Goal: Task Accomplishment & Management: Manage account settings

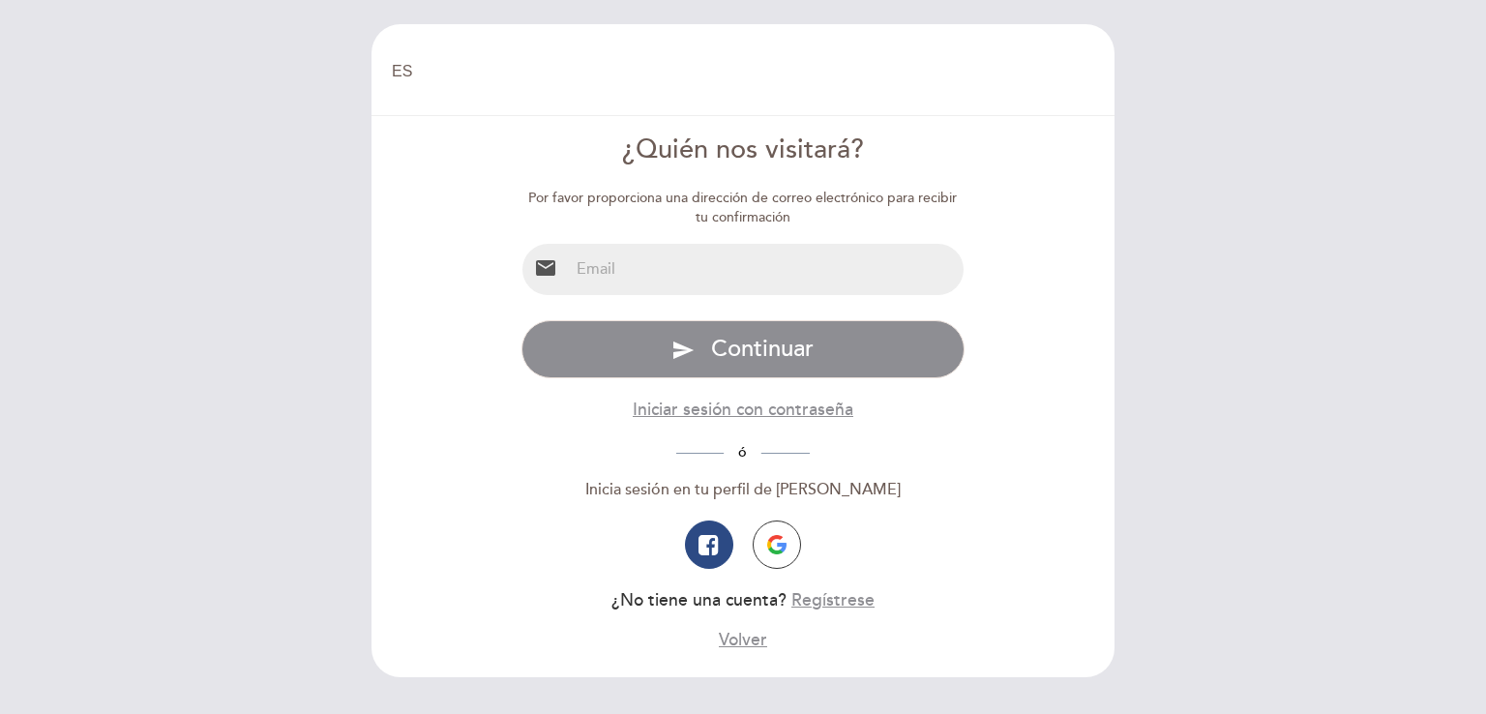
select select "es"
click at [778, 269] on input "email" at bounding box center [767, 269] width 396 height 51
type input "[EMAIL_ADDRESS][DOMAIN_NAME]"
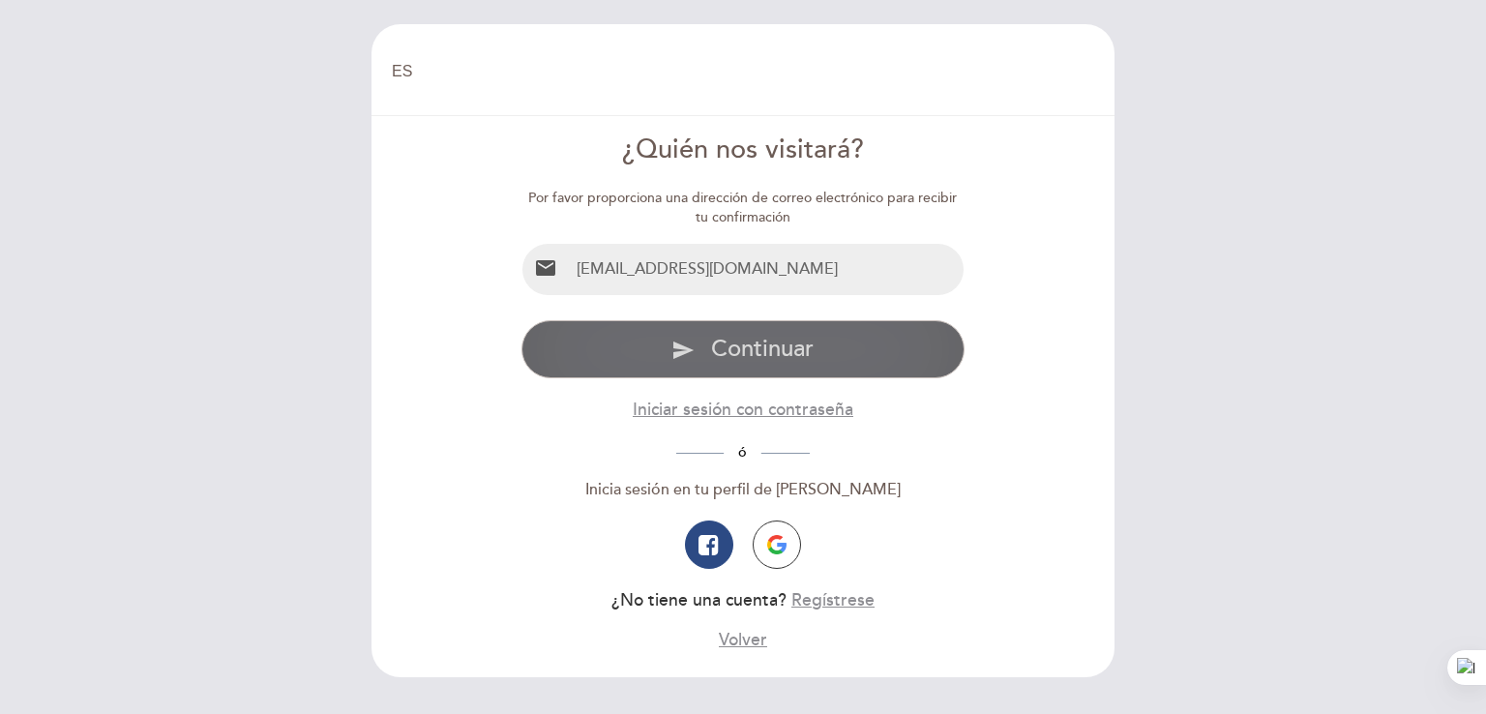
click at [768, 343] on span "Continuar" at bounding box center [762, 349] width 103 height 28
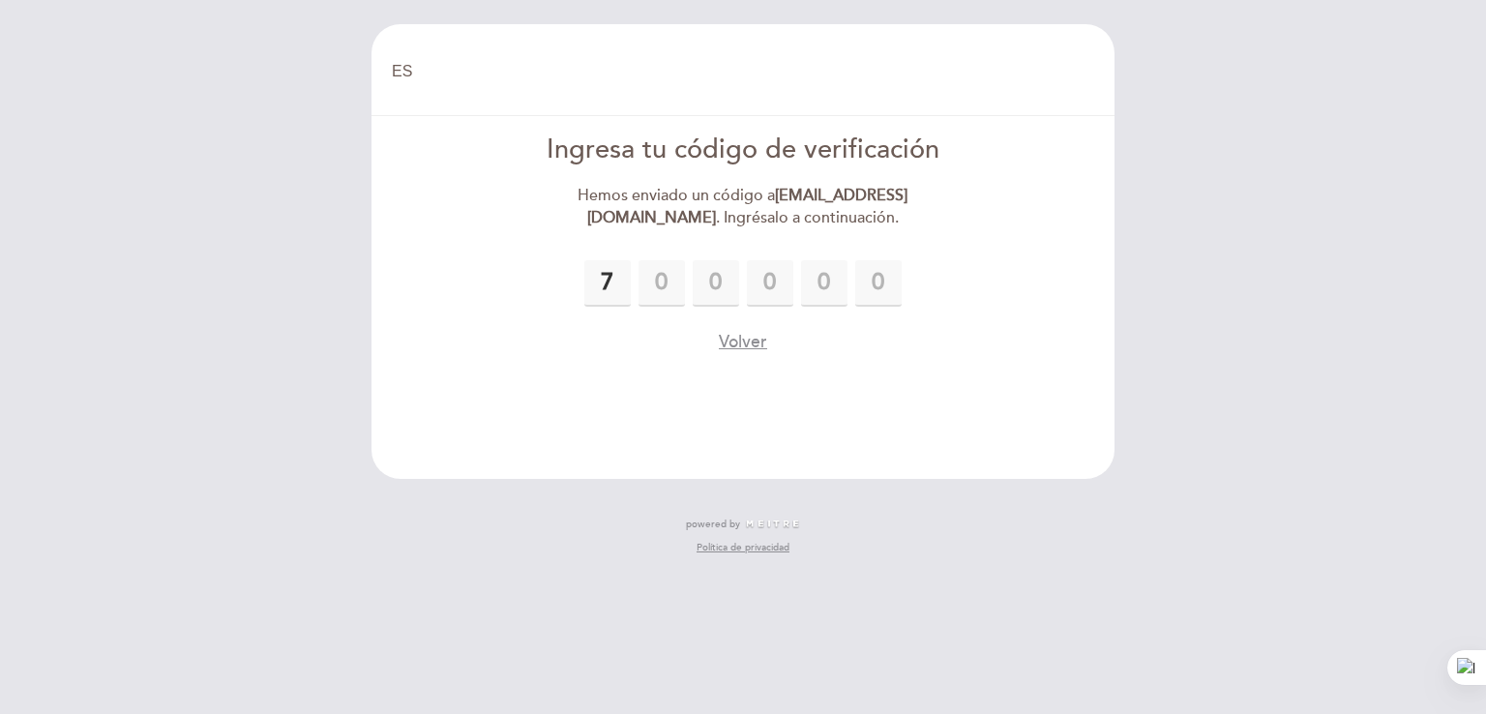
type input "7"
type input "4"
type input "3"
type input "6"
type input "0"
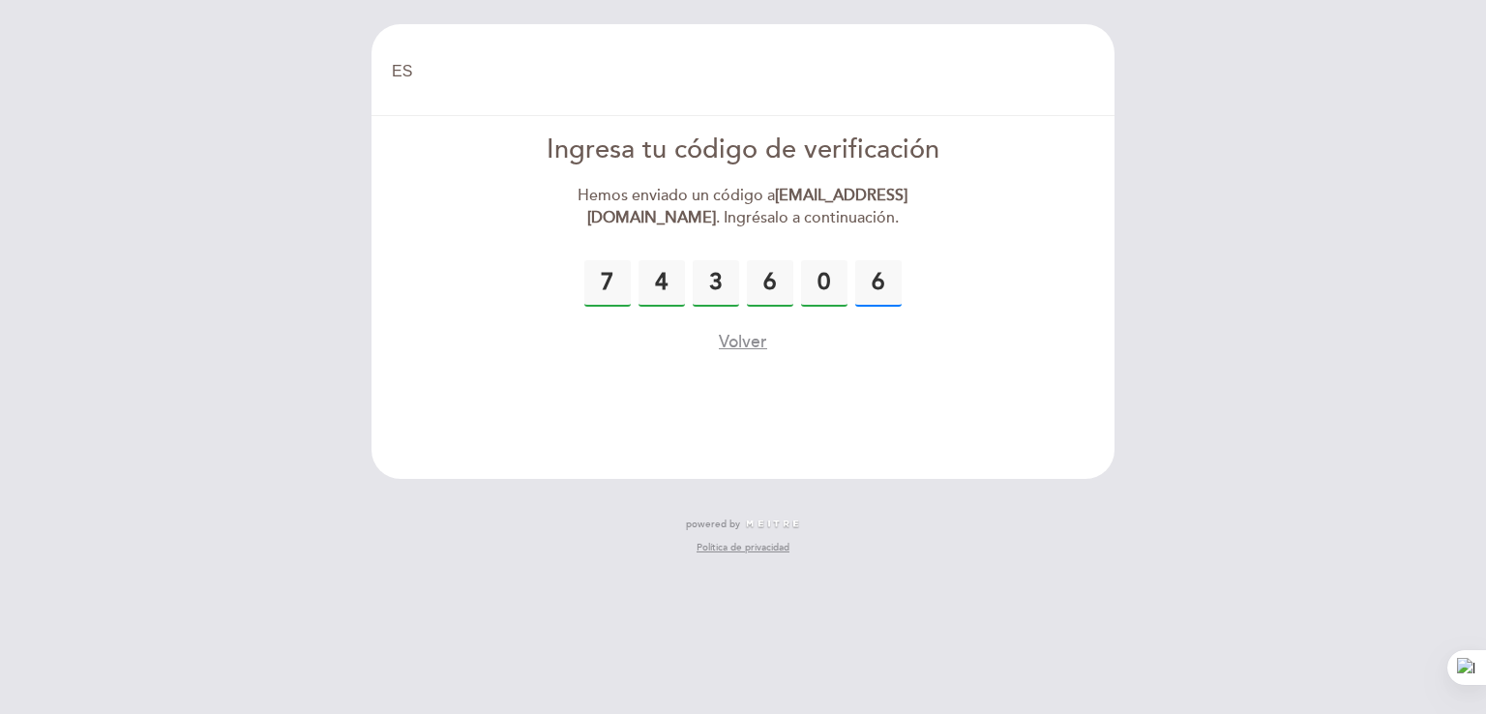
type input "6"
